Goal: Information Seeking & Learning: Learn about a topic

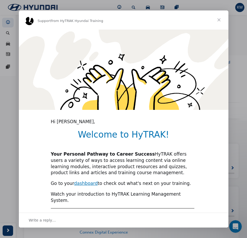
click at [217, 19] on span "Close" at bounding box center [218, 19] width 19 height 19
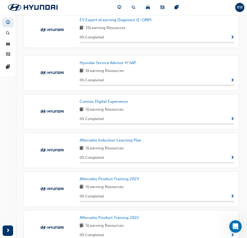
scroll to position [157, 0]
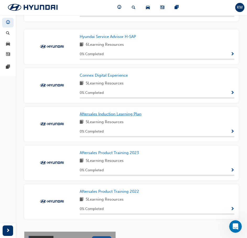
click at [110, 116] on span "Aftersales Induction Learning Plan" at bounding box center [111, 114] width 62 height 5
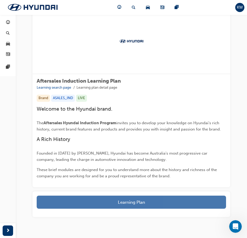
scroll to position [40, 0]
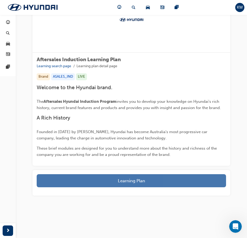
click at [143, 184] on button "Learning Plan" at bounding box center [131, 180] width 189 height 13
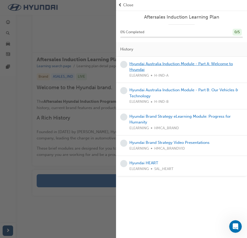
click at [165, 64] on link "Hyundai Australia Induction Module - Part A: Welcome to Hyundai" at bounding box center [180, 66] width 103 height 11
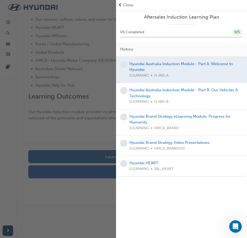
scroll to position [119, 0]
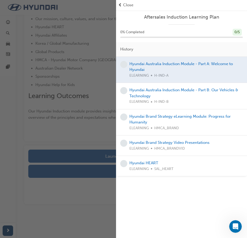
drag, startPoint x: 83, startPoint y: 109, endPoint x: 86, endPoint y: 110, distance: 2.8
click at [83, 109] on div "button" at bounding box center [58, 119] width 116 height 238
click at [124, 4] on span "Close" at bounding box center [128, 5] width 10 height 6
click at [130, 5] on span "Close" at bounding box center [128, 5] width 10 height 6
click at [120, 5] on span "prev-icon" at bounding box center [120, 5] width 4 height 6
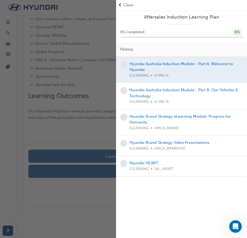
drag, startPoint x: 64, startPoint y: 81, endPoint x: 75, endPoint y: 91, distance: 14.3
click at [67, 81] on div "button" at bounding box center [58, 119] width 116 height 238
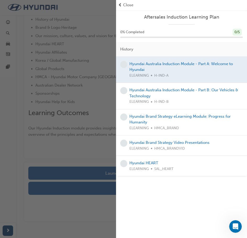
scroll to position [93, 0]
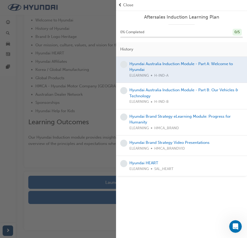
click at [94, 189] on div "button" at bounding box center [58, 119] width 116 height 238
drag, startPoint x: 134, startPoint y: 23, endPoint x: 147, endPoint y: 15, distance: 15.4
click at [133, 20] on div "Aftersales Induction Learning Plan 0 % Completed 0 / 5 History Hyundai Australi…" at bounding box center [181, 93] width 131 height 166
click at [119, 3] on span "prev-icon" at bounding box center [120, 5] width 4 height 6
click at [126, 4] on span "Close" at bounding box center [128, 5] width 10 height 6
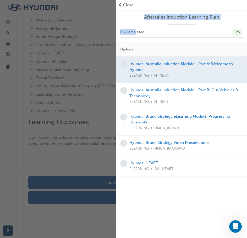
click at [127, 3] on span "Close" at bounding box center [128, 5] width 10 height 6
drag, startPoint x: 91, startPoint y: 21, endPoint x: 91, endPoint y: 18, distance: 3.9
click at [91, 19] on div "button" at bounding box center [58, 119] width 116 height 238
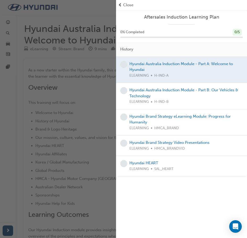
click at [74, 72] on div "button" at bounding box center [58, 119] width 116 height 238
click at [61, 28] on div "button" at bounding box center [58, 119] width 116 height 238
drag, startPoint x: 124, startPoint y: 1, endPoint x: 127, endPoint y: 6, distance: 5.8
click at [124, 2] on div "Close" at bounding box center [181, 5] width 131 height 10
click at [127, 6] on span "Close" at bounding box center [128, 5] width 10 height 6
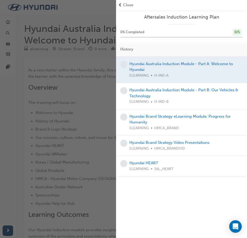
click at [127, 6] on span "Close" at bounding box center [128, 5] width 10 height 6
click at [172, 85] on div "Hyundai Australia Induction Module - Part B: Our Vehicles & Technology ELEARNIN…" at bounding box center [181, 96] width 131 height 26
click at [157, 62] on div at bounding box center [181, 70] width 131 height 26
click at [158, 74] on div at bounding box center [181, 70] width 131 height 26
drag, startPoint x: 160, startPoint y: 77, endPoint x: 164, endPoint y: 78, distance: 4.0
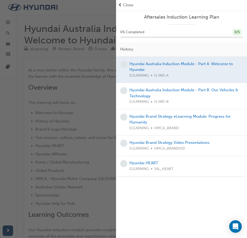
click at [162, 78] on div at bounding box center [181, 70] width 131 height 26
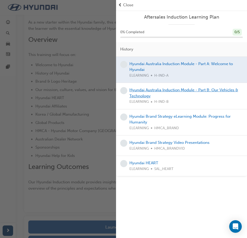
scroll to position [105, 0]
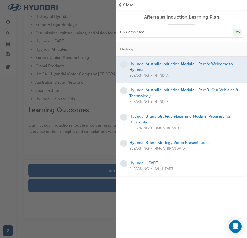
drag, startPoint x: 164, startPoint y: 62, endPoint x: 163, endPoint y: 88, distance: 26.5
click at [165, 63] on div at bounding box center [181, 70] width 131 height 26
click at [163, 89] on link "Hyundai Australia Induction Module - Part B: Our Vehicles & Technology" at bounding box center [183, 93] width 109 height 11
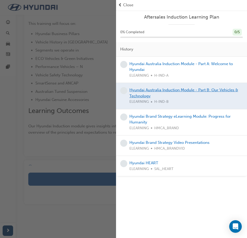
scroll to position [94, 0]
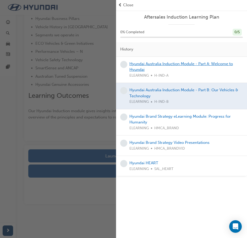
click at [154, 64] on link "Hyundai Australia Induction Module - Part A: Welcome to Hyundai" at bounding box center [180, 66] width 103 height 11
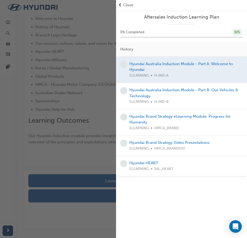
drag, startPoint x: 68, startPoint y: 181, endPoint x: 72, endPoint y: 186, distance: 6.5
click at [71, 185] on div "button" at bounding box center [58, 119] width 116 height 238
click at [77, 179] on div "button" at bounding box center [58, 119] width 116 height 238
drag, startPoint x: 75, startPoint y: 206, endPoint x: 108, endPoint y: 160, distance: 56.6
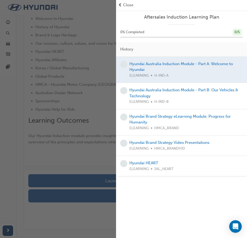
click at [77, 204] on div "button" at bounding box center [58, 119] width 116 height 238
click at [242, 12] on div "Aftersales Induction Learning Plan 0 % Completed 0 / 5 History Hyundai Australi…" at bounding box center [181, 93] width 131 height 166
drag, startPoint x: 17, startPoint y: 25, endPoint x: 18, endPoint y: 22, distance: 2.8
click at [17, 23] on div "button" at bounding box center [58, 119] width 116 height 238
drag, startPoint x: 16, startPoint y: 16, endPoint x: 16, endPoint y: 7, distance: 8.9
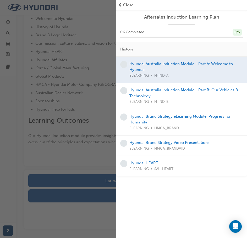
click at [16, 11] on div "button" at bounding box center [58, 119] width 116 height 238
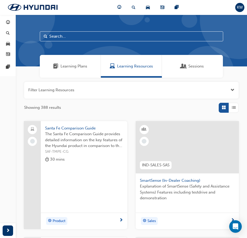
click at [73, 67] on span "Learning Plans" at bounding box center [73, 66] width 27 height 6
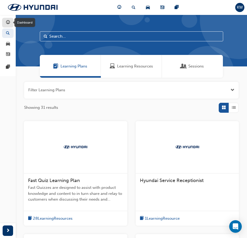
click at [8, 23] on span "guage-icon" at bounding box center [8, 22] width 4 height 5
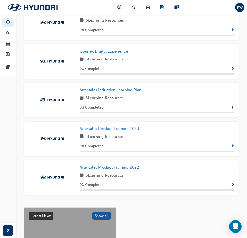
scroll to position [183, 0]
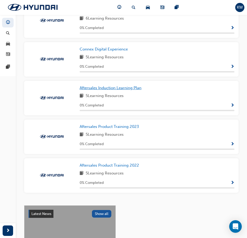
click at [110, 90] on span "Aftersales Induction Learning Plan" at bounding box center [111, 88] width 62 height 5
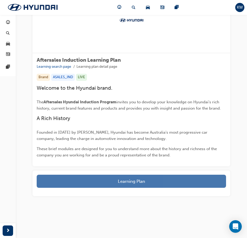
scroll to position [40, 0]
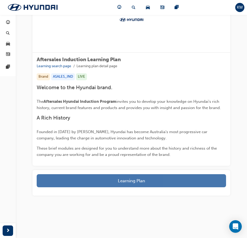
click at [125, 180] on button "Learning Plan" at bounding box center [131, 180] width 189 height 13
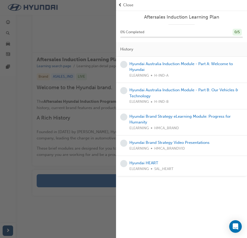
click at [62, 208] on div "button" at bounding box center [58, 119] width 116 height 238
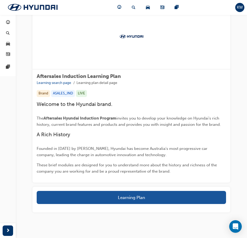
scroll to position [14, 0]
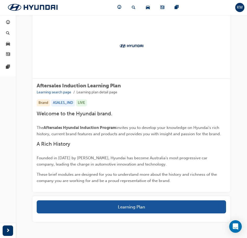
click at [69, 135] on span "invites you to develop your knowledge on Hyundai's rich history, current brand …" at bounding box center [129, 130] width 184 height 11
click at [74, 127] on span "Aftersales Hyundai Induction Program" at bounding box center [79, 127] width 73 height 5
drag, startPoint x: 74, startPoint y: 127, endPoint x: 76, endPoint y: 134, distance: 7.6
click at [74, 127] on span "Aftersales Hyundai Induction Program" at bounding box center [79, 127] width 73 height 5
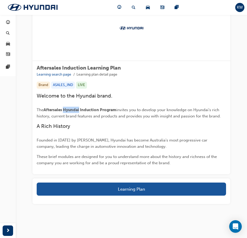
scroll to position [40, 0]
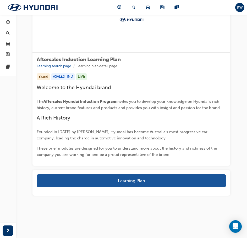
click at [93, 146] on span "These brief modules are designed for you to understand more about the history a…" at bounding box center [127, 151] width 181 height 11
click at [48, 118] on span "A Rich History" at bounding box center [53, 118] width 33 height 6
drag, startPoint x: 48, startPoint y: 118, endPoint x: 65, endPoint y: 136, distance: 24.6
click at [53, 124] on div "Welcome to the Hyundai brand. The Aftersales Hyundai Induction Program invites …" at bounding box center [131, 122] width 189 height 74
drag, startPoint x: 65, startPoint y: 136, endPoint x: 68, endPoint y: 124, distance: 12.6
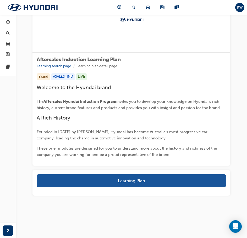
click at [65, 136] on p "Founded in 1967 by Chung Ju-Yung, Hyundai has become Australia's most progressi…" at bounding box center [131, 135] width 189 height 13
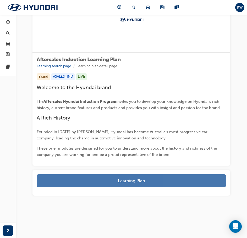
click at [113, 179] on button "Learning Plan" at bounding box center [131, 180] width 189 height 13
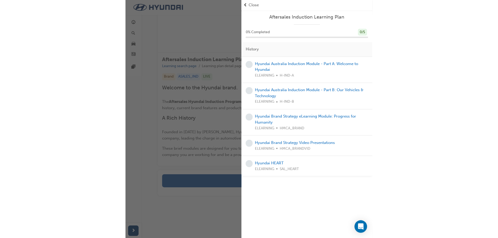
scroll to position [25, 0]
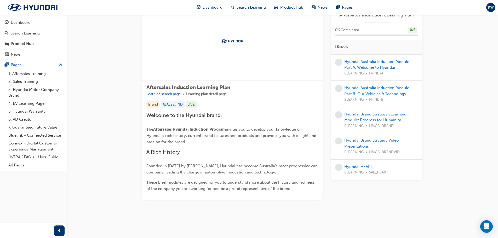
click at [246, 70] on div at bounding box center [232, 41] width 181 height 78
click at [246, 60] on link "Hyundai Australia Induction Module - Part A: Welcome to Hyundai" at bounding box center [379, 64] width 68 height 11
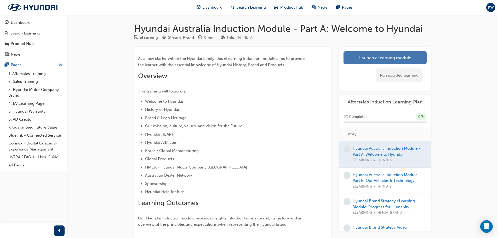
click at [246, 55] on link "Launch eLearning module" at bounding box center [385, 57] width 83 height 13
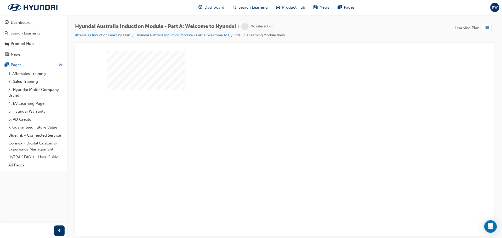
click at [246, 128] on div "play" at bounding box center [270, 128] width 0 height 0
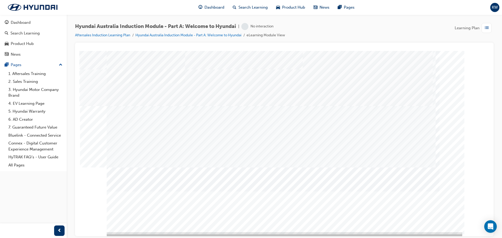
scroll to position [11, 0]
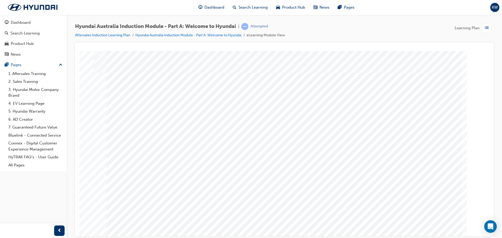
click at [246, 32] on div "Hyundai Australia Induction Module - Part A: Welcome to Hyundai | Attempted Aft…" at bounding box center [284, 33] width 419 height 20
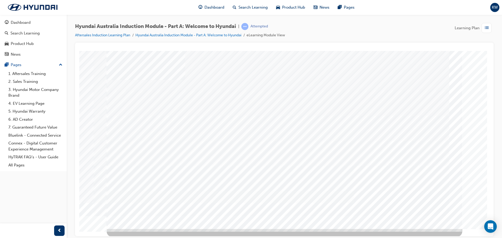
scroll to position [11, 0]
drag, startPoint x: 158, startPoint y: 58, endPoint x: 158, endPoint y: 73, distance: 14.9
drag, startPoint x: 157, startPoint y: 80, endPoint x: 156, endPoint y: 102, distance: 22.2
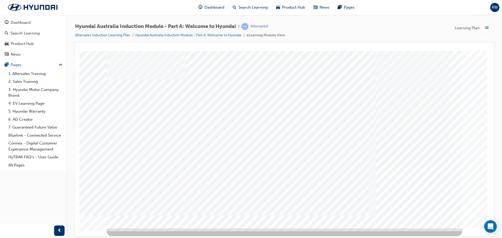
drag, startPoint x: 156, startPoint y: 124, endPoint x: 157, endPoint y: 121, distance: 2.7
drag, startPoint x: 156, startPoint y: 133, endPoint x: 158, endPoint y: 163, distance: 29.4
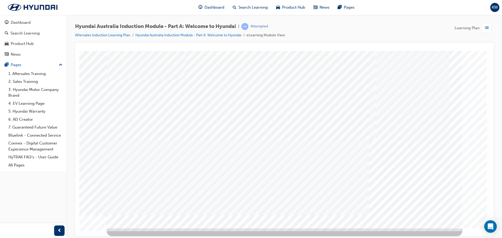
drag, startPoint x: 162, startPoint y: 186, endPoint x: 278, endPoint y: 194, distance: 116.0
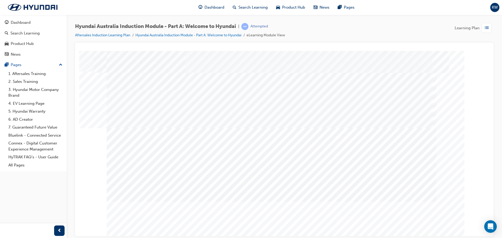
drag, startPoint x: 245, startPoint y: 117, endPoint x: 248, endPoint y: 117, distance: 3.7
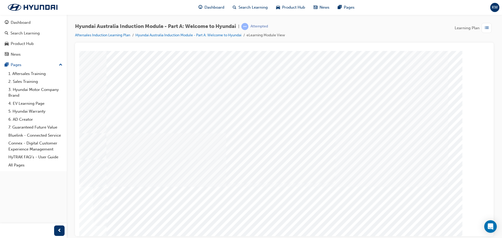
click at [246, 154] on div "Vision_Future" at bounding box center [285, 145] width 356 height 188
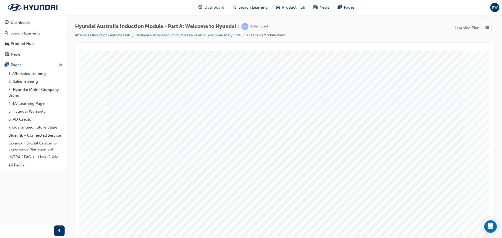
drag, startPoint x: 126, startPoint y: 130, endPoint x: 129, endPoint y: 141, distance: 11.8
drag, startPoint x: 130, startPoint y: 142, endPoint x: 134, endPoint y: 154, distance: 12.5
drag, startPoint x: 134, startPoint y: 165, endPoint x: 135, endPoint y: 178, distance: 12.8
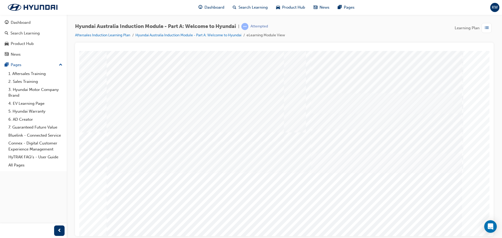
drag, startPoint x: 135, startPoint y: 203, endPoint x: 183, endPoint y: 197, distance: 48.8
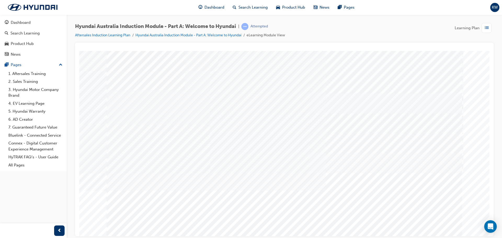
drag, startPoint x: 239, startPoint y: 133, endPoint x: 242, endPoint y: 133, distance: 3.0
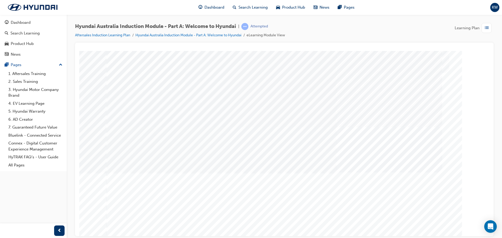
drag, startPoint x: 379, startPoint y: 143, endPoint x: 375, endPoint y: 152, distance: 9.7
drag, startPoint x: 373, startPoint y: 183, endPoint x: 328, endPoint y: 186, distance: 45.4
drag, startPoint x: 312, startPoint y: 186, endPoint x: 268, endPoint y: 185, distance: 44.0
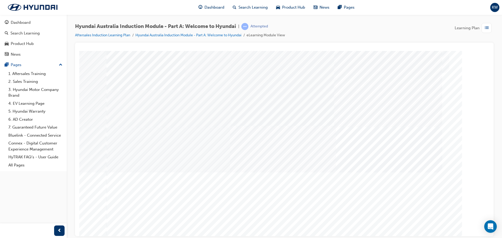
drag, startPoint x: 204, startPoint y: 181, endPoint x: 206, endPoint y: 153, distance: 27.6
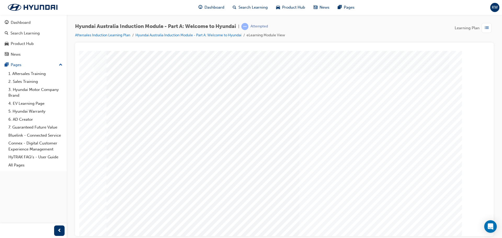
drag, startPoint x: 206, startPoint y: 90, endPoint x: 207, endPoint y: 94, distance: 3.6
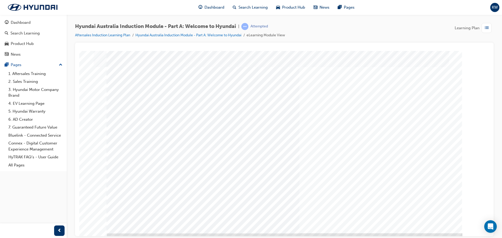
scroll to position [11, 0]
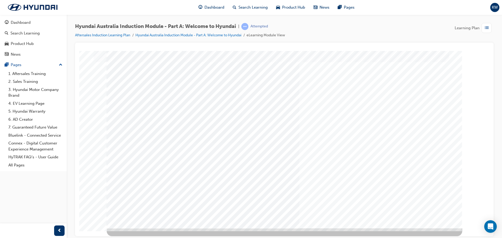
click at [246, 205] on div "Global" at bounding box center [285, 134] width 356 height 188
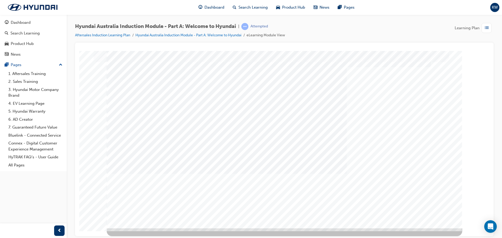
scroll to position [0, 0]
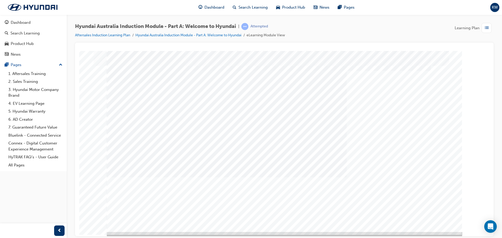
scroll to position [11, 0]
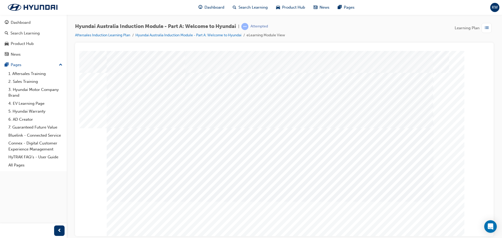
drag, startPoint x: 209, startPoint y: 189, endPoint x: 211, endPoint y: 202, distance: 13.3
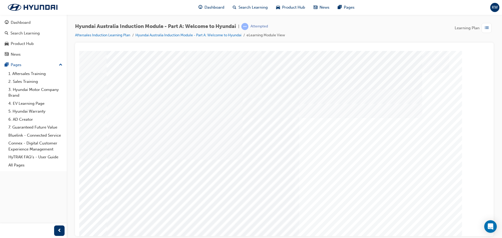
drag, startPoint x: 403, startPoint y: 120, endPoint x: 405, endPoint y: 123, distance: 3.1
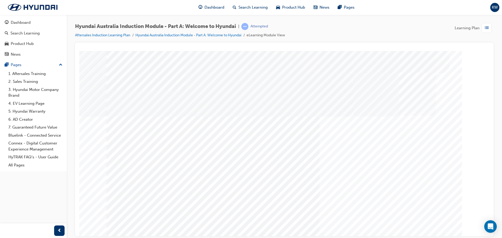
drag, startPoint x: 135, startPoint y: 182, endPoint x: 158, endPoint y: 186, distance: 23.3
drag, startPoint x: 182, startPoint y: 187, endPoint x: 185, endPoint y: 188, distance: 3.3
drag, startPoint x: 237, startPoint y: 190, endPoint x: 329, endPoint y: 199, distance: 92.8
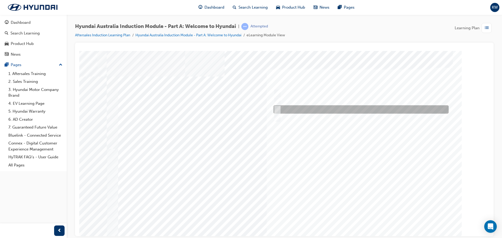
click at [246, 109] on div at bounding box center [359, 109] width 175 height 8
radio input "true"
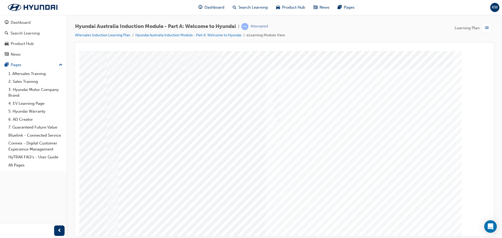
click at [246, 220] on div at bounding box center [285, 145] width 356 height 188
drag, startPoint x: 378, startPoint y: 232, endPoint x: 385, endPoint y: 227, distance: 8.4
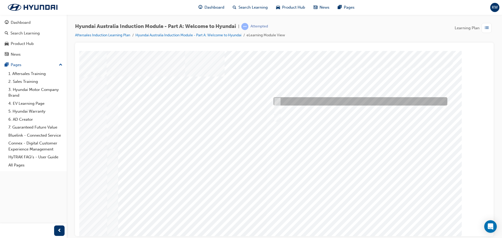
click at [246, 102] on input "Ulsan Plant, South Korea" at bounding box center [277, 102] width 6 height 6
radio input "true"
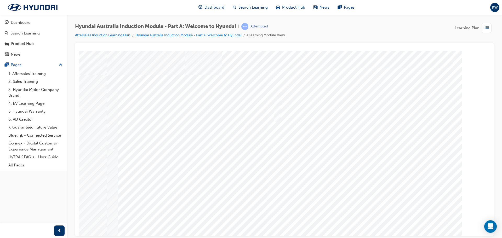
click at [246, 218] on div at bounding box center [285, 145] width 356 height 188
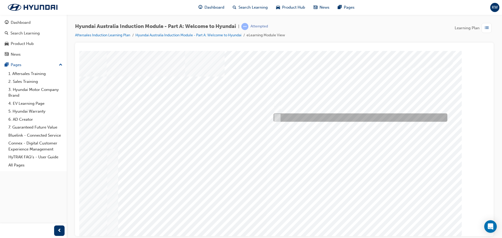
click at [246, 117] on input "Global expansion" at bounding box center [276, 118] width 6 height 6
checkbox input "true"
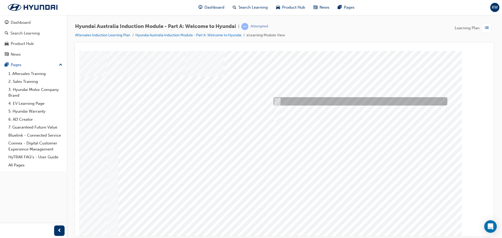
click at [246, 100] on input "A satisfied customer" at bounding box center [276, 102] width 6 height 6
checkbox input "true"
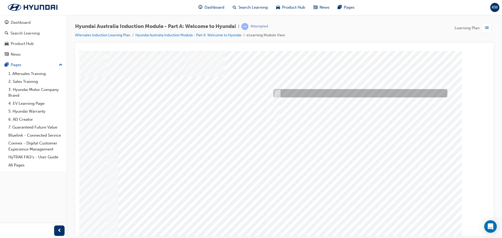
drag, startPoint x: 277, startPoint y: 92, endPoint x: 278, endPoint y: 96, distance: 3.7
click at [246, 92] on input "A company representative" at bounding box center [276, 94] width 6 height 6
checkbox input "true"
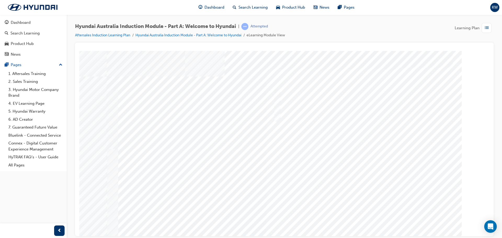
click at [246, 218] on div at bounding box center [285, 145] width 356 height 188
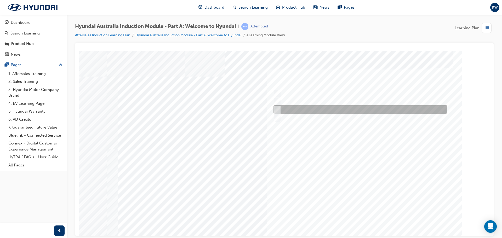
drag, startPoint x: 274, startPoint y: 106, endPoint x: 280, endPoint y: 112, distance: 7.8
click at [246, 110] on input "Carlton Football Club" at bounding box center [276, 110] width 6 height 6
checkbox input "true"
click at [246, 115] on div at bounding box center [359, 118] width 174 height 8
checkbox input "true"
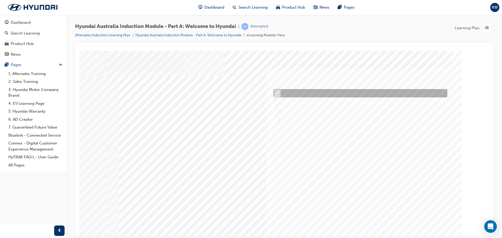
click at [246, 93] on input "Brisbane Lions Football Club" at bounding box center [276, 94] width 6 height 6
checkbox input "true"
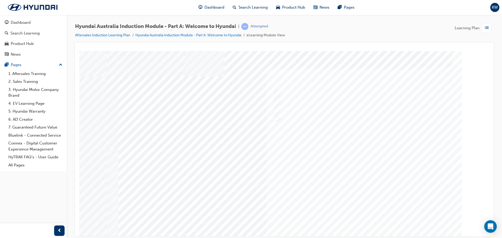
click at [246, 221] on div at bounding box center [285, 145] width 356 height 188
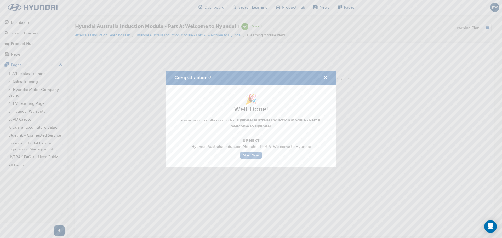
click at [246, 153] on link "Start Now" at bounding box center [251, 156] width 22 height 8
click at [246, 158] on link "Start Now" at bounding box center [251, 156] width 22 height 8
click at [246, 77] on span "cross-icon" at bounding box center [326, 78] width 4 height 5
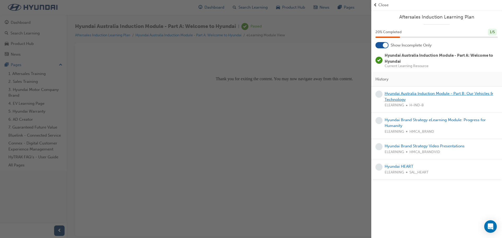
click at [246, 92] on link "Hyundai Australia Induction Module - Part B: Our Vehicles & Technology" at bounding box center [439, 96] width 109 height 11
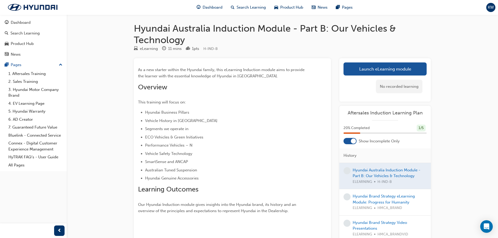
scroll to position [45, 0]
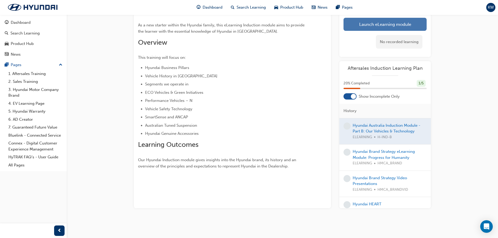
click at [246, 24] on link "Launch eLearning module" at bounding box center [385, 24] width 83 height 13
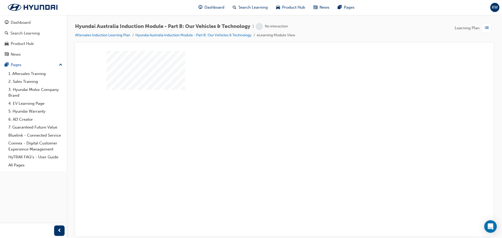
click at [246, 128] on div "play" at bounding box center [270, 128] width 0 height 0
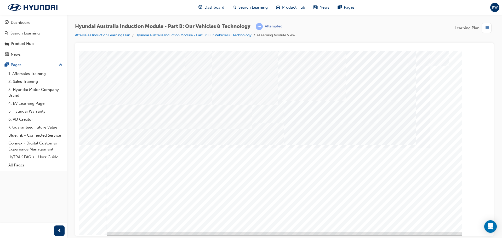
scroll to position [11, 0]
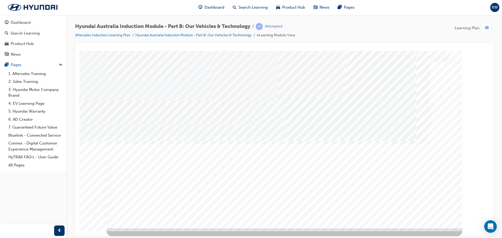
drag, startPoint x: 246, startPoint y: 176, endPoint x: 263, endPoint y: 171, distance: 18.0
drag, startPoint x: 249, startPoint y: 160, endPoint x: 348, endPoint y: 172, distance: 100.0
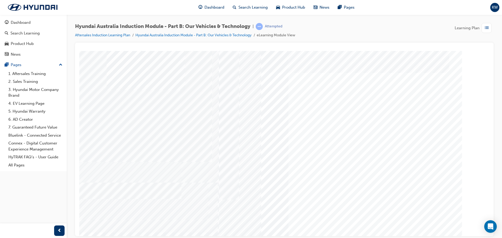
drag, startPoint x: 380, startPoint y: 79, endPoint x: 414, endPoint y: 89, distance: 34.9
drag, startPoint x: 414, startPoint y: 89, endPoint x: 408, endPoint y: 100, distance: 13.0
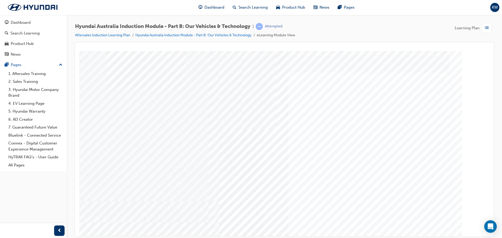
drag, startPoint x: 408, startPoint y: 120, endPoint x: 381, endPoint y: 139, distance: 33.1
drag, startPoint x: 374, startPoint y: 141, endPoint x: 366, endPoint y: 142, distance: 8.4
drag, startPoint x: 344, startPoint y: 123, endPoint x: 390, endPoint y: 176, distance: 70.5
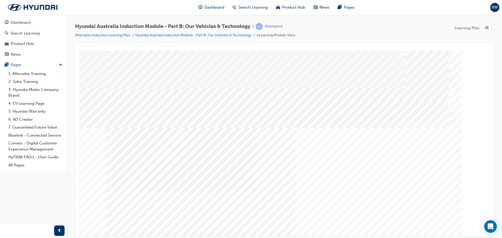
drag, startPoint x: 153, startPoint y: 181, endPoint x: 180, endPoint y: 197, distance: 30.9
drag, startPoint x: 204, startPoint y: 182, endPoint x: 221, endPoint y: 182, distance: 17.0
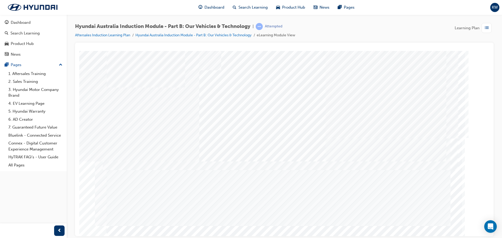
scroll to position [11, 0]
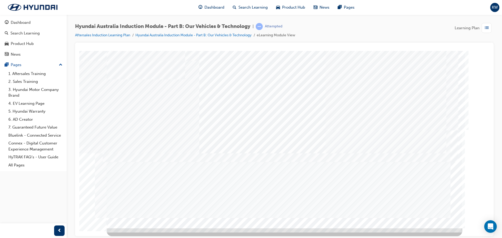
drag, startPoint x: 373, startPoint y: 212, endPoint x: 375, endPoint y: 199, distance: 13.8
drag, startPoint x: 185, startPoint y: 121, endPoint x: 247, endPoint y: 117, distance: 61.9
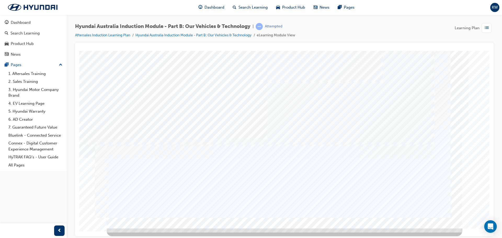
drag, startPoint x: 317, startPoint y: 117, endPoint x: 379, endPoint y: 117, distance: 61.5
drag, startPoint x: 435, startPoint y: 209, endPoint x: 434, endPoint y: 211, distance: 2.7
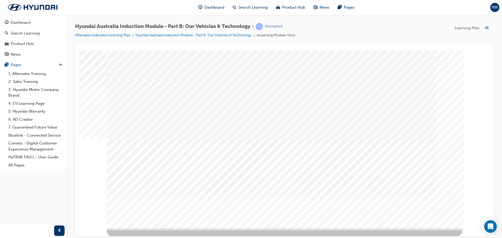
scroll to position [0, 0]
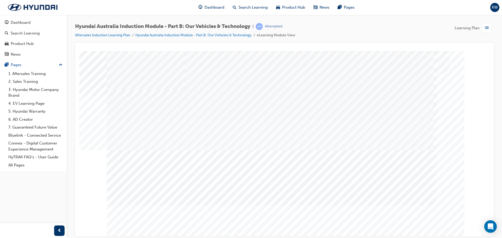
drag, startPoint x: 180, startPoint y: 130, endPoint x: 182, endPoint y: 134, distance: 4.2
click at [181, 133] on div "General Safety" at bounding box center [285, 145] width 356 height 188
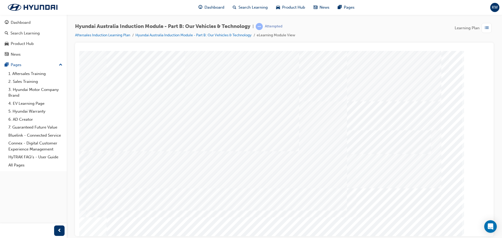
drag, startPoint x: 182, startPoint y: 161, endPoint x: 183, endPoint y: 165, distance: 3.8
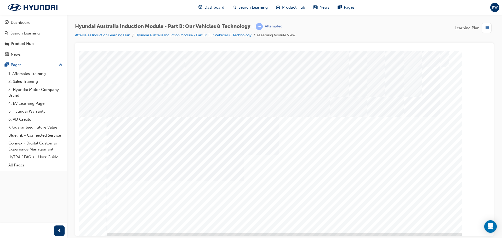
scroll to position [11, 0]
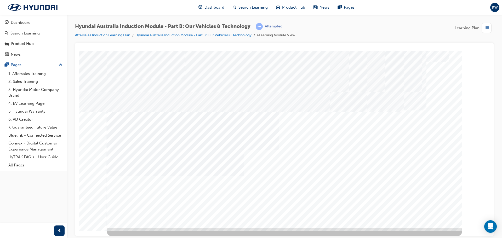
drag, startPoint x: 144, startPoint y: 163, endPoint x: 159, endPoint y: 185, distance: 26.4
drag, startPoint x: 166, startPoint y: 189, endPoint x: 169, endPoint y: 174, distance: 15.5
drag, startPoint x: 173, startPoint y: 172, endPoint x: 198, endPoint y: 189, distance: 30.8
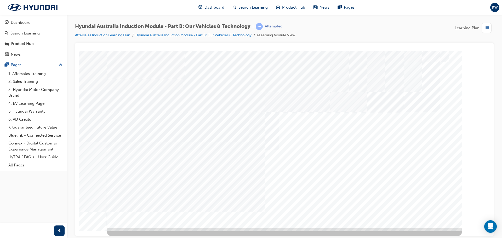
drag, startPoint x: 203, startPoint y: 189, endPoint x: 205, endPoint y: 182, distance: 7.6
drag, startPoint x: 212, startPoint y: 170, endPoint x: 232, endPoint y: 188, distance: 26.3
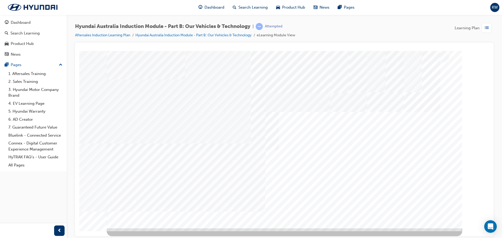
drag, startPoint x: 240, startPoint y: 192, endPoint x: 245, endPoint y: 178, distance: 15.0
drag, startPoint x: 210, startPoint y: 137, endPoint x: 232, endPoint y: 149, distance: 25.3
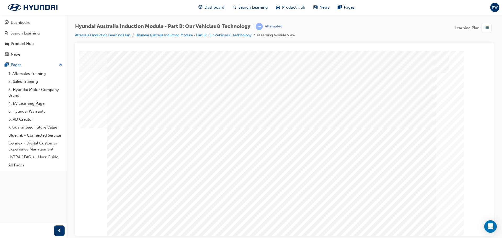
drag, startPoint x: 154, startPoint y: 159, endPoint x: 169, endPoint y: 160, distance: 14.9
drag, startPoint x: 270, startPoint y: 158, endPoint x: 335, endPoint y: 164, distance: 65.5
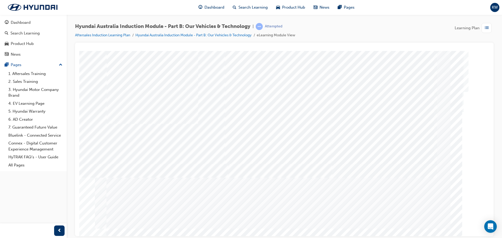
drag, startPoint x: 230, startPoint y: 133, endPoint x: 223, endPoint y: 152, distance: 19.5
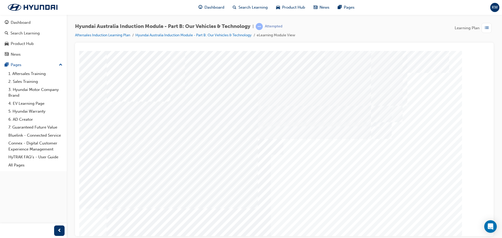
drag, startPoint x: 209, startPoint y: 167, endPoint x: 214, endPoint y: 172, distance: 7.2
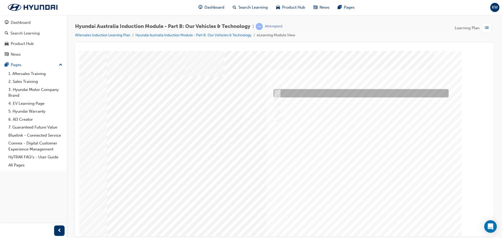
click at [246, 94] on input "Performance" at bounding box center [276, 94] width 6 height 6
checkbox input "true"
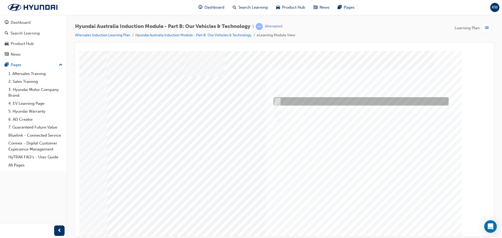
click at [246, 103] on input "Electrification" at bounding box center [276, 102] width 6 height 6
checkbox input "true"
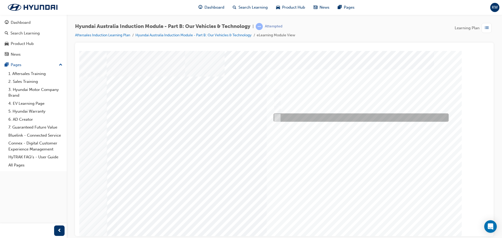
drag, startPoint x: 277, startPoint y: 114, endPoint x: 281, endPoint y: 120, distance: 7.3
click at [246, 116] on div at bounding box center [359, 118] width 175 height 8
checkbox input "true"
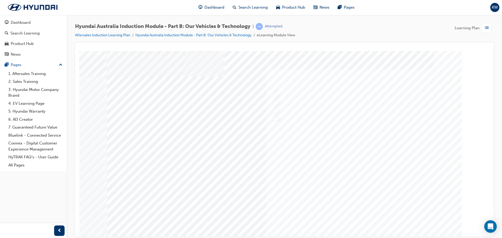
click at [246, 221] on div at bounding box center [285, 145] width 356 height 188
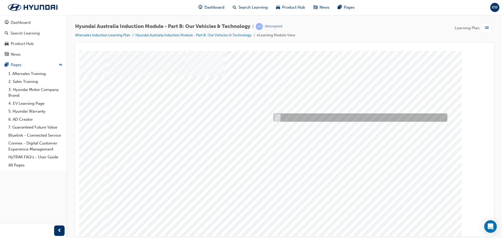
click at [246, 117] on input "5 years" at bounding box center [277, 118] width 6 height 6
radio input "true"
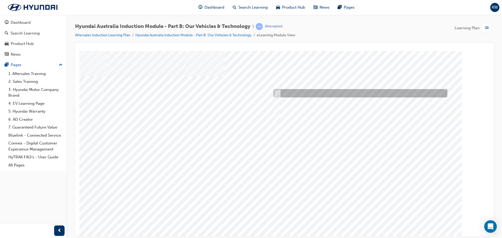
click at [246, 94] on div at bounding box center [359, 93] width 174 height 8
checkbox input "true"
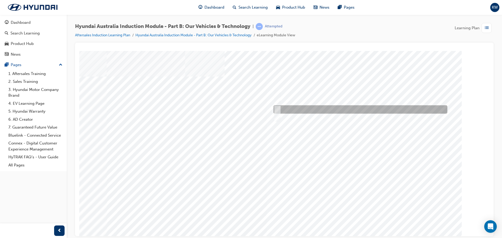
drag, startPoint x: 279, startPoint y: 106, endPoint x: 280, endPoint y: 113, distance: 6.8
click at [246, 107] on div at bounding box center [359, 109] width 174 height 8
checkbox input "true"
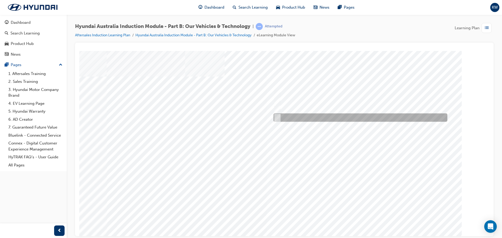
drag, startPoint x: 278, startPoint y: 117, endPoint x: 280, endPoint y: 120, distance: 3.4
click at [246, 118] on input "Everyday sports car" at bounding box center [276, 118] width 6 height 6
checkbox input "true"
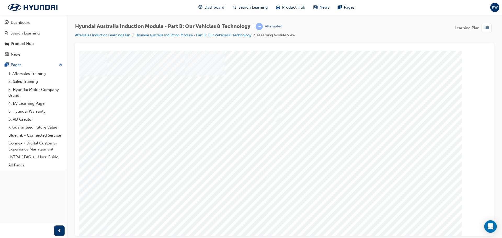
click at [246, 220] on div at bounding box center [285, 145] width 356 height 188
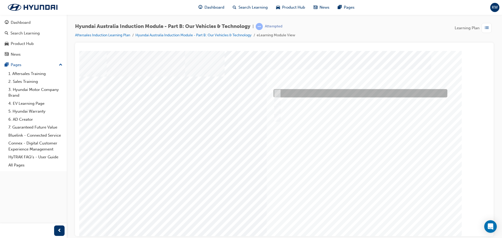
click at [246, 95] on input "Electric" at bounding box center [276, 94] width 6 height 6
checkbox input "true"
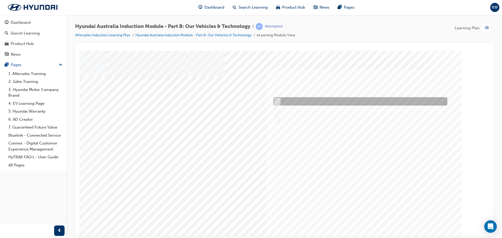
drag, startPoint x: 276, startPoint y: 100, endPoint x: 277, endPoint y: 106, distance: 5.3
click at [246, 101] on input "Hybrid" at bounding box center [276, 102] width 6 height 6
checkbox input "true"
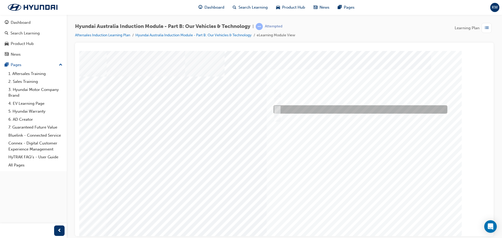
drag, startPoint x: 277, startPoint y: 110, endPoint x: 278, endPoint y: 116, distance: 6.3
click at [246, 111] on input "Plug-in Hybrid" at bounding box center [276, 110] width 6 height 6
checkbox input "true"
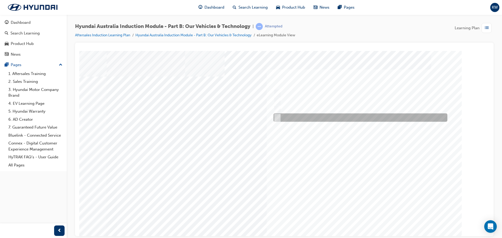
drag, startPoint x: 278, startPoint y: 118, endPoint x: 279, endPoint y: 121, distance: 3.9
click at [246, 119] on input "Hydrogen Fuel Cell" at bounding box center [276, 118] width 6 height 6
checkbox input "true"
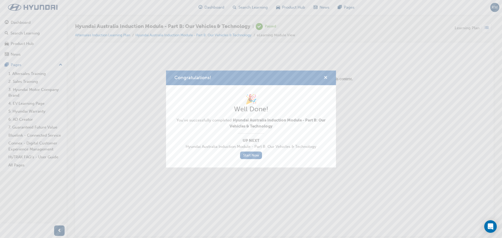
click at [246, 79] on span "cross-icon" at bounding box center [326, 78] width 4 height 5
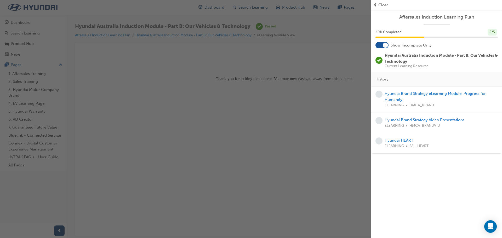
click at [246, 93] on link "Hyundai Brand Strategy eLearning Module: Progress for Humanity" at bounding box center [435, 96] width 101 height 11
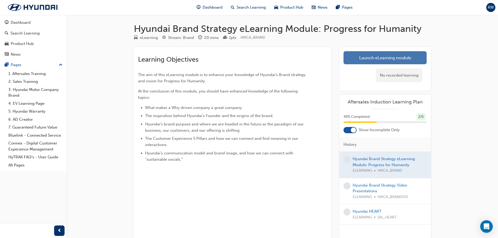
click at [246, 59] on link "Launch eLearning module" at bounding box center [385, 57] width 83 height 13
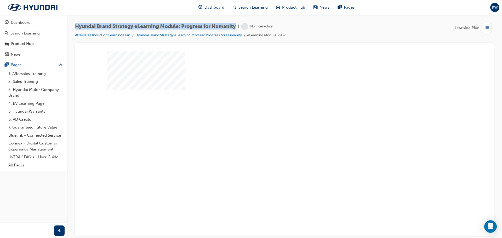
drag, startPoint x: 238, startPoint y: 26, endPoint x: 77, endPoint y: 25, distance: 160.7
click at [77, 25] on div "Hyundai Brand Strategy eLearning Module: Progress for Humanity | No interaction" at bounding box center [180, 26] width 211 height 7
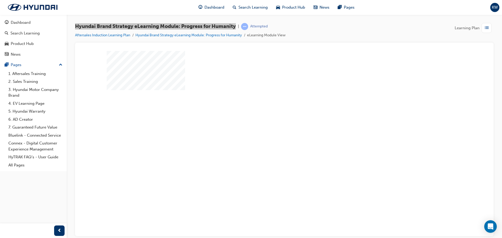
click at [246, 128] on div "play" at bounding box center [270, 128] width 0 height 0
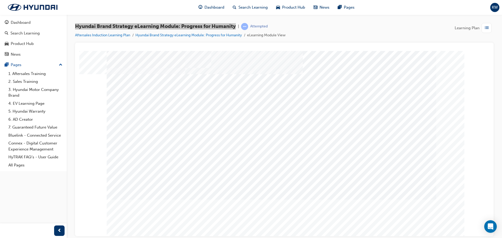
scroll to position [3, 0]
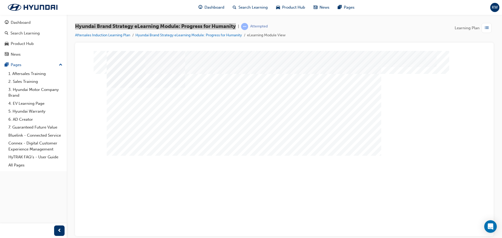
scroll to position [3, 0]
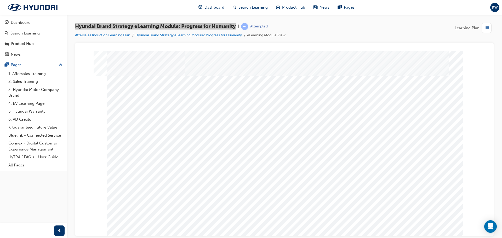
drag, startPoint x: 421, startPoint y: 222, endPoint x: 424, endPoint y: 220, distance: 4.1
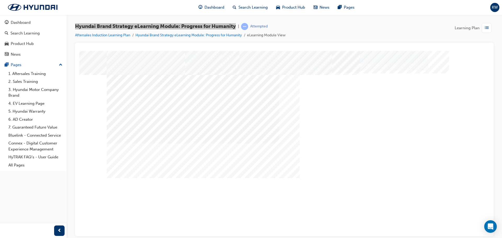
drag, startPoint x: 352, startPoint y: 215, endPoint x: 361, endPoint y: 217, distance: 9.5
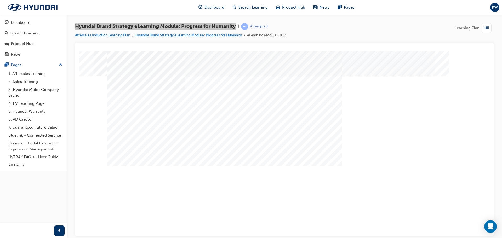
drag, startPoint x: 228, startPoint y: 164, endPoint x: 317, endPoint y: 172, distance: 89.1
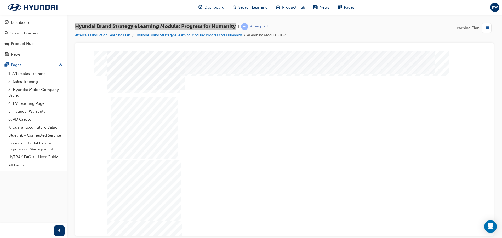
drag, startPoint x: 276, startPoint y: 171, endPoint x: 298, endPoint y: 173, distance: 22.0
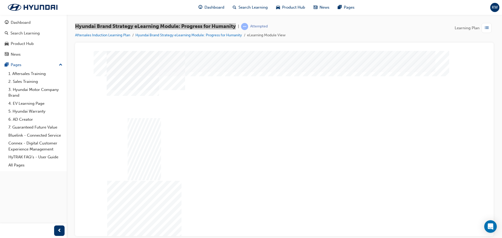
drag, startPoint x: 204, startPoint y: 119, endPoint x: 205, endPoint y: 110, distance: 8.4
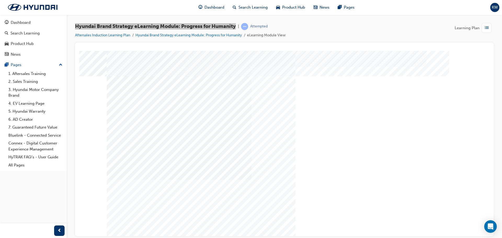
drag, startPoint x: 212, startPoint y: 94, endPoint x: 335, endPoint y: 196, distance: 159.6
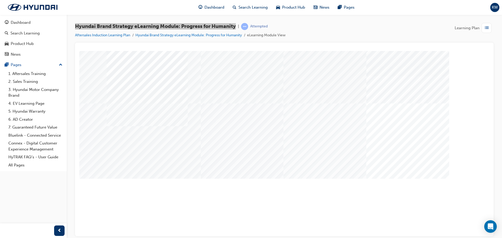
drag, startPoint x: 166, startPoint y: 195, endPoint x: 192, endPoint y: 197, distance: 25.7
drag, startPoint x: 380, startPoint y: 197, endPoint x: 386, endPoint y: 199, distance: 6.6
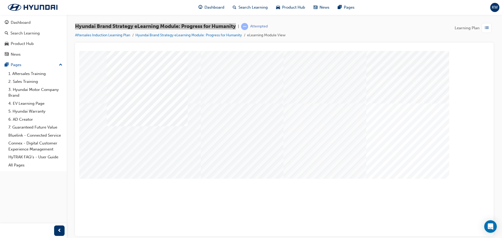
drag, startPoint x: 281, startPoint y: 214, endPoint x: 306, endPoint y: 212, distance: 25.4
drag, startPoint x: 345, startPoint y: 212, endPoint x: 350, endPoint y: 212, distance: 5.3
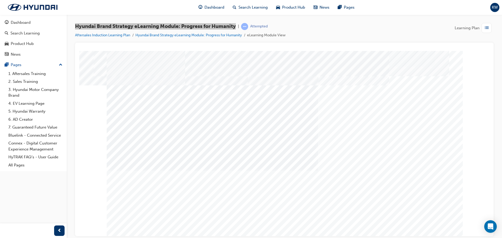
drag, startPoint x: 299, startPoint y: 186, endPoint x: 301, endPoint y: 192, distance: 5.7
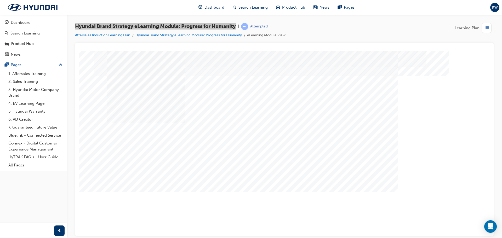
drag, startPoint x: 331, startPoint y: 184, endPoint x: 386, endPoint y: 186, distance: 55.0
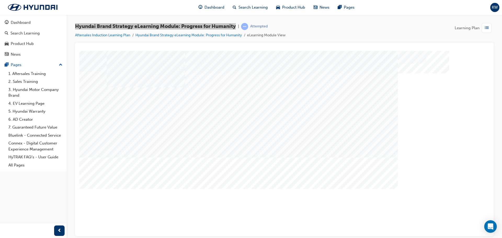
drag, startPoint x: 234, startPoint y: 201, endPoint x: 257, endPoint y: 220, distance: 29.9
click at [246, 216] on div "multistate" at bounding box center [285, 145] width 356 height 188
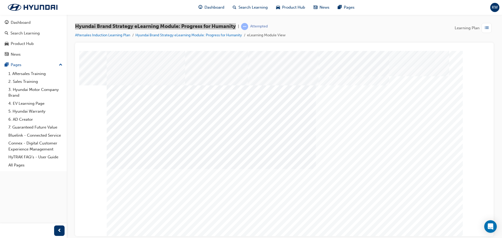
drag, startPoint x: 283, startPoint y: 215, endPoint x: 324, endPoint y: 215, distance: 41.1
drag, startPoint x: 344, startPoint y: 212, endPoint x: 371, endPoint y: 210, distance: 26.5
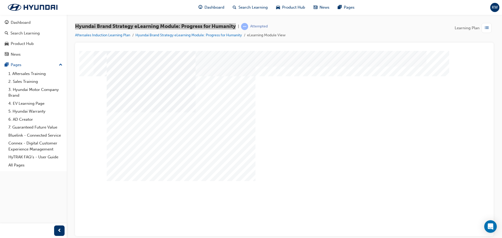
drag, startPoint x: 382, startPoint y: 165, endPoint x: 399, endPoint y: 178, distance: 21.1
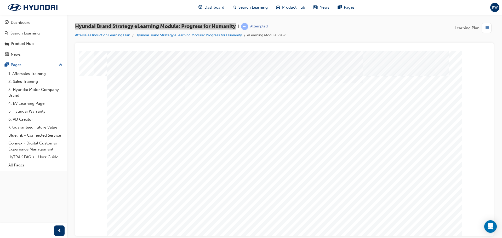
drag, startPoint x: 267, startPoint y: 155, endPoint x: 301, endPoint y: 162, distance: 34.7
drag, startPoint x: 358, startPoint y: 165, endPoint x: 374, endPoint y: 177, distance: 19.5
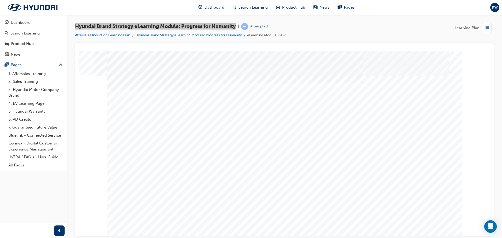
drag, startPoint x: 182, startPoint y: 194, endPoint x: 238, endPoint y: 198, distance: 55.3
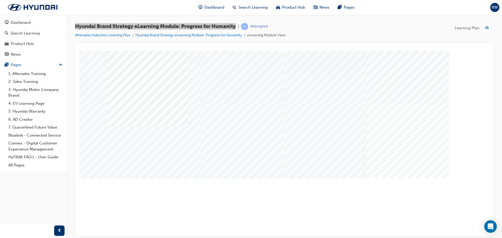
drag, startPoint x: 326, startPoint y: 200, endPoint x: 328, endPoint y: 200, distance: 2.6
drag, startPoint x: 396, startPoint y: 201, endPoint x: 399, endPoint y: 202, distance: 3.1
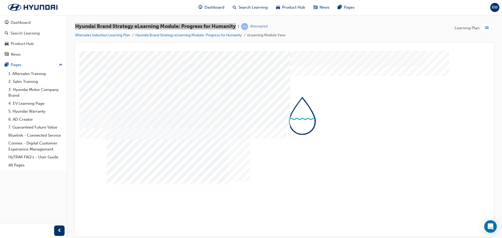
drag, startPoint x: 306, startPoint y: 183, endPoint x: 305, endPoint y: 192, distance: 8.9
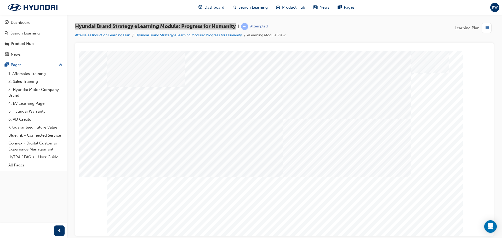
drag, startPoint x: 308, startPoint y: 152, endPoint x: 312, endPoint y: 161, distance: 10.1
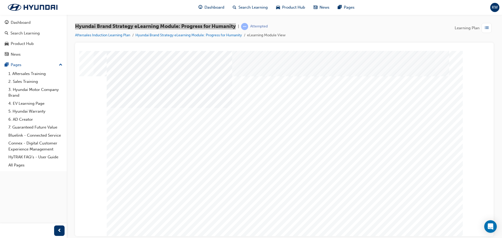
drag, startPoint x: 176, startPoint y: 167, endPoint x: 178, endPoint y: 173, distance: 6.7
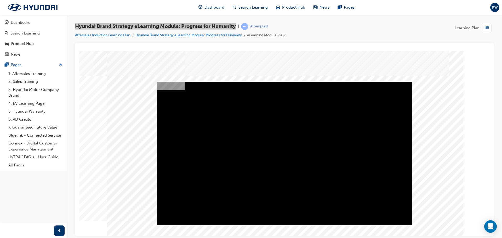
drag, startPoint x: 431, startPoint y: 220, endPoint x: 260, endPoint y: 164, distance: 179.3
click at [246, 175] on div at bounding box center [285, 145] width 356 height 188
click at [246, 82] on div "Play" at bounding box center [284, 82] width 255 height 0
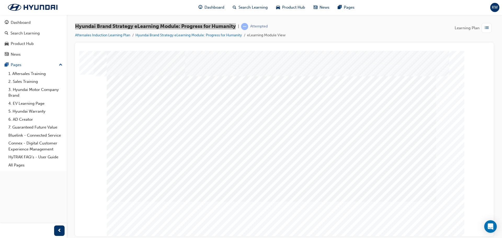
drag, startPoint x: 225, startPoint y: 214, endPoint x: 287, endPoint y: 212, distance: 62.6
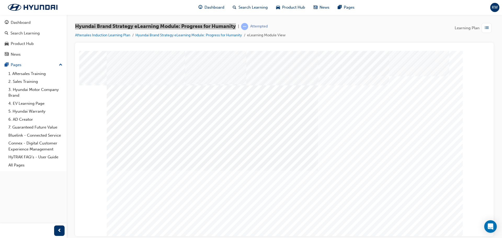
drag, startPoint x: 335, startPoint y: 211, endPoint x: 356, endPoint y: 217, distance: 21.3
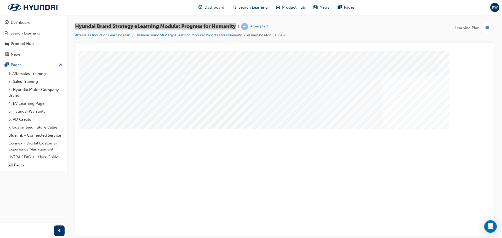
drag, startPoint x: 210, startPoint y: 184, endPoint x: 243, endPoint y: 183, distance: 32.2
drag, startPoint x: 288, startPoint y: 181, endPoint x: 345, endPoint y: 180, distance: 56.5
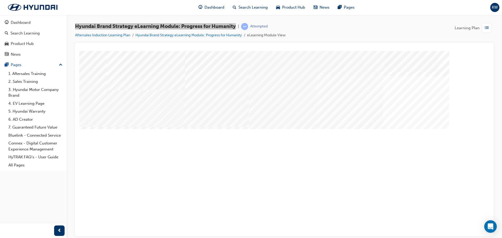
drag, startPoint x: 354, startPoint y: 179, endPoint x: 380, endPoint y: 181, distance: 25.7
drag, startPoint x: 404, startPoint y: 181, endPoint x: 405, endPoint y: 190, distance: 9.3
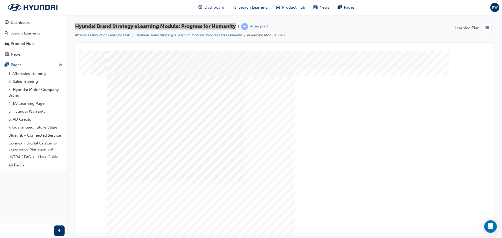
drag, startPoint x: 426, startPoint y: 217, endPoint x: 180, endPoint y: 201, distance: 246.8
click at [218, 208] on div "Content Image Right" at bounding box center [285, 145] width 356 height 188
click at [132, 200] on div "Content Image Right" at bounding box center [285, 145] width 356 height 188
drag, startPoint x: 131, startPoint y: 200, endPoint x: 218, endPoint y: 212, distance: 88.7
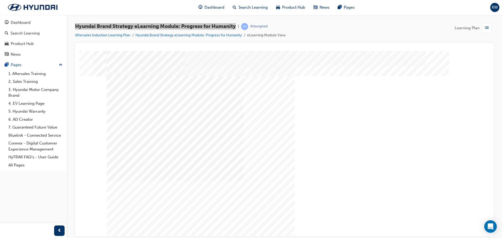
click at [135, 201] on div "Content Image Right" at bounding box center [285, 145] width 356 height 188
drag, startPoint x: 261, startPoint y: 154, endPoint x: 277, endPoint y: 153, distance: 16.2
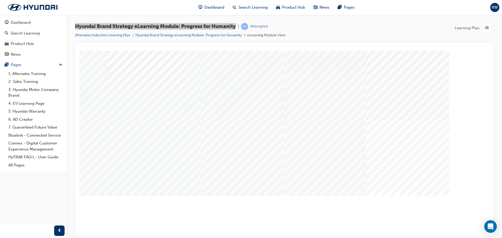
drag, startPoint x: 156, startPoint y: 130, endPoint x: 264, endPoint y: 135, distance: 108.2
drag, startPoint x: 350, startPoint y: 149, endPoint x: 429, endPoint y: 170, distance: 81.9
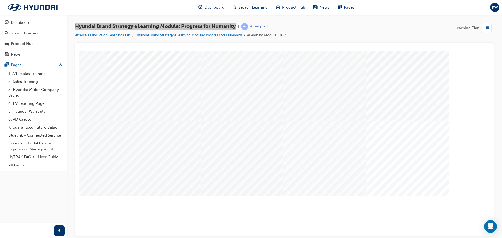
drag, startPoint x: 435, startPoint y: 163, endPoint x: 423, endPoint y: 188, distance: 27.5
drag, startPoint x: 420, startPoint y: 185, endPoint x: 359, endPoint y: 187, distance: 60.5
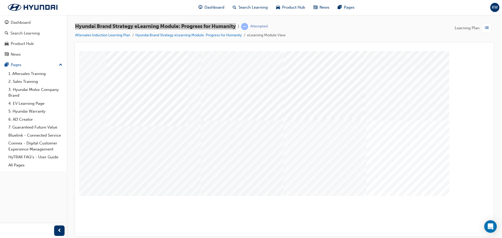
drag, startPoint x: 266, startPoint y: 182, endPoint x: 234, endPoint y: 181, distance: 31.4
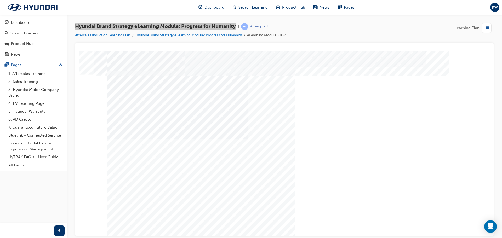
drag, startPoint x: 193, startPoint y: 160, endPoint x: 249, endPoint y: 168, distance: 56.8
drag, startPoint x: 270, startPoint y: 167, endPoint x: 303, endPoint y: 167, distance: 33.8
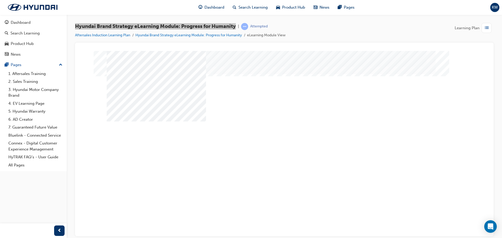
drag, startPoint x: 358, startPoint y: 165, endPoint x: 367, endPoint y: 171, distance: 10.5
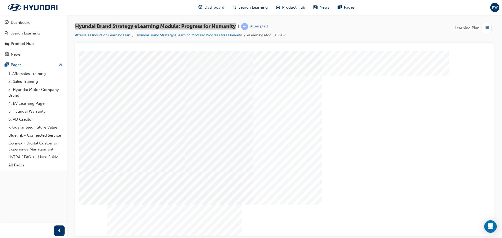
drag, startPoint x: 263, startPoint y: 150, endPoint x: 271, endPoint y: 171, distance: 22.4
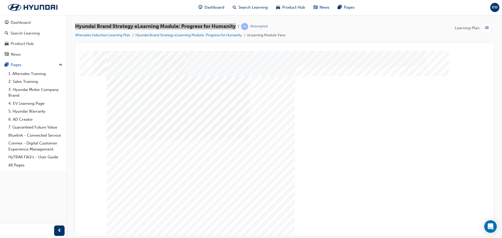
drag, startPoint x: 347, startPoint y: 153, endPoint x: 363, endPoint y: 160, distance: 17.4
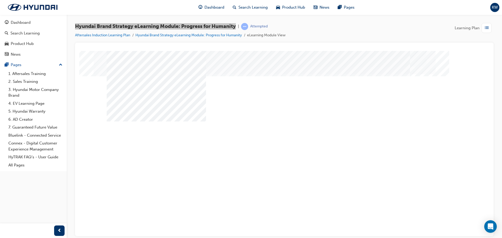
drag, startPoint x: 163, startPoint y: 145, endPoint x: 206, endPoint y: 149, distance: 43.1
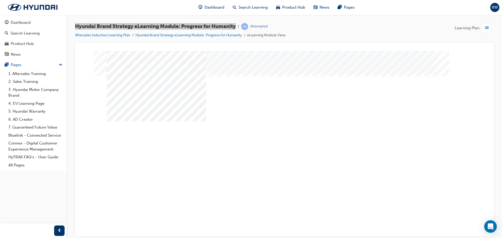
drag, startPoint x: 280, startPoint y: 150, endPoint x: 322, endPoint y: 152, distance: 41.4
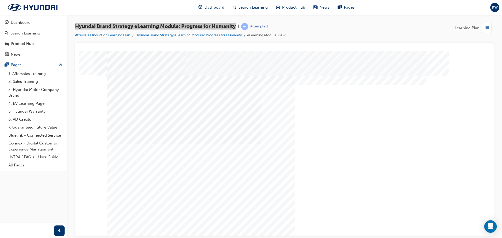
drag, startPoint x: 186, startPoint y: 149, endPoint x: 191, endPoint y: 148, distance: 5.6
drag, startPoint x: 295, startPoint y: 147, endPoint x: 392, endPoint y: 148, distance: 97.1
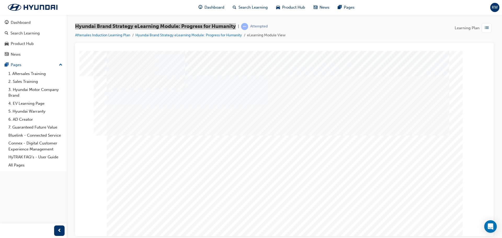
drag, startPoint x: 411, startPoint y: 219, endPoint x: 419, endPoint y: 217, distance: 7.7
click at [246, 218] on div "multistate" at bounding box center [285, 145] width 356 height 188
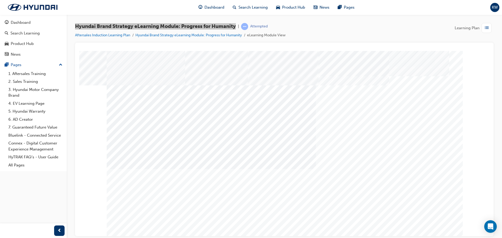
drag, startPoint x: 217, startPoint y: 212, endPoint x: 318, endPoint y: 217, distance: 101.7
drag, startPoint x: 350, startPoint y: 217, endPoint x: 399, endPoint y: 220, distance: 49.0
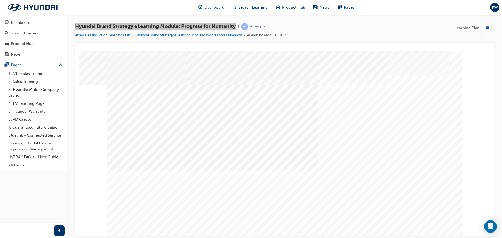
drag, startPoint x: 203, startPoint y: 203, endPoint x: 214, endPoint y: 201, distance: 11.3
drag, startPoint x: 270, startPoint y: 200, endPoint x: 409, endPoint y: 201, distance: 139.5
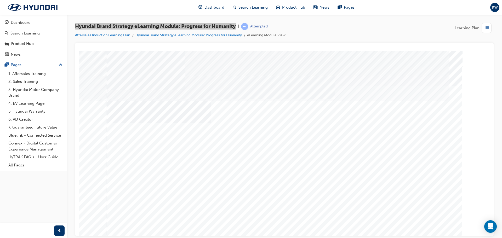
drag, startPoint x: 421, startPoint y: 214, endPoint x: 423, endPoint y: 216, distance: 3.2
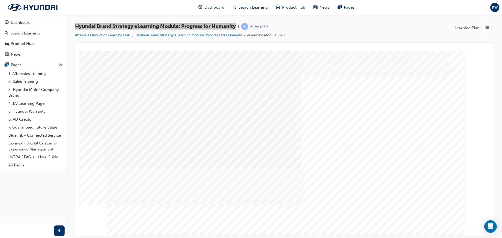
drag, startPoint x: 287, startPoint y: 168, endPoint x: 293, endPoint y: 184, distance: 17.0
drag, startPoint x: 290, startPoint y: 198, endPoint x: 284, endPoint y: 215, distance: 17.9
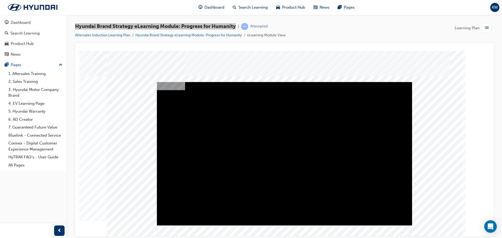
drag, startPoint x: 245, startPoint y: 150, endPoint x: 264, endPoint y: 150, distance: 19.1
click at [246, 82] on div "Play" at bounding box center [284, 82] width 255 height 0
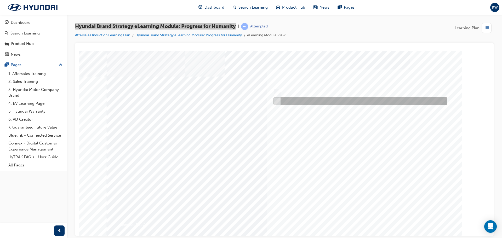
click at [246, 100] on input "False" at bounding box center [277, 101] width 6 height 6
radio input "true"
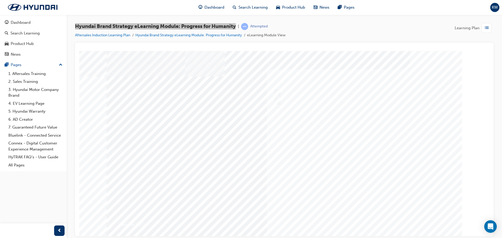
click at [246, 220] on div at bounding box center [285, 145] width 356 height 188
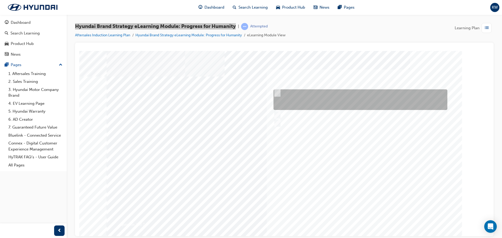
click at [246, 94] on input "The meaning of progress underpins our actions of doing the right thing for huma…" at bounding box center [277, 93] width 6 height 6
radio input "true"
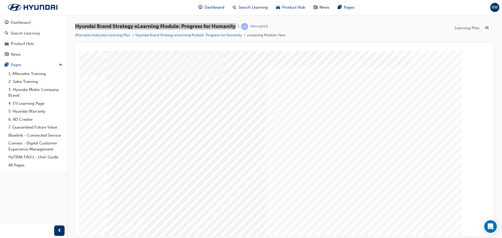
click at [246, 218] on div at bounding box center [285, 145] width 356 height 188
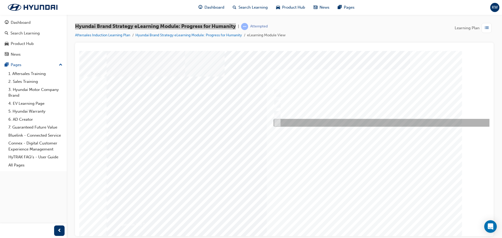
click at [246, 122] on input "All of the above." at bounding box center [277, 123] width 6 height 6
radio input "true"
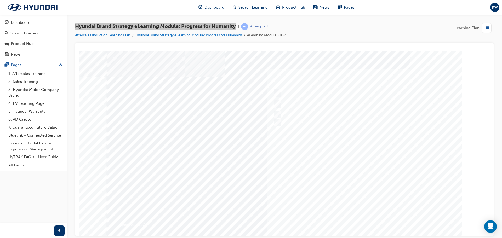
click at [246, 220] on div at bounding box center [285, 145] width 356 height 188
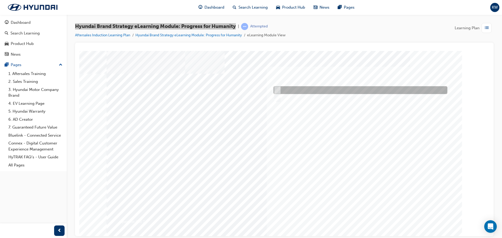
click at [246, 91] on input "True" at bounding box center [277, 90] width 6 height 6
radio input "true"
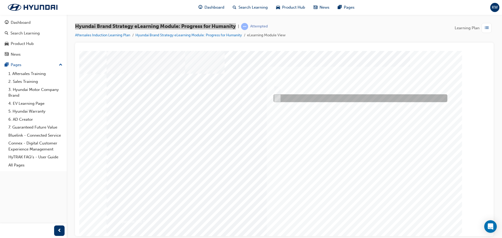
click at [246, 97] on input "False" at bounding box center [277, 99] width 6 height 6
radio input "true"
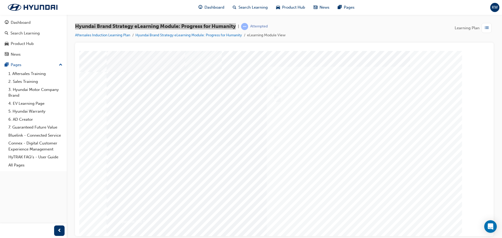
click at [246, 214] on div at bounding box center [285, 142] width 356 height 188
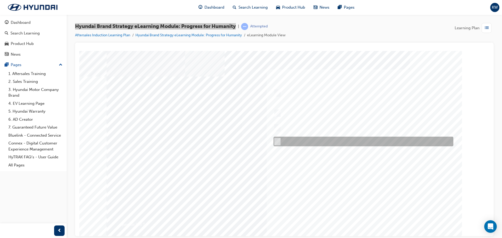
click at [246, 141] on input "All of the above." at bounding box center [277, 142] width 6 height 6
radio input "true"
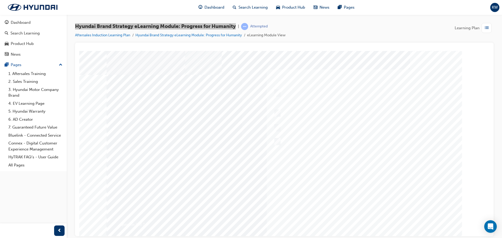
click at [246, 218] on div at bounding box center [285, 145] width 356 height 188
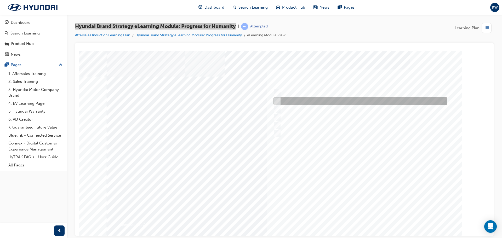
click at [246, 101] on div at bounding box center [359, 101] width 174 height 8
radio input "true"
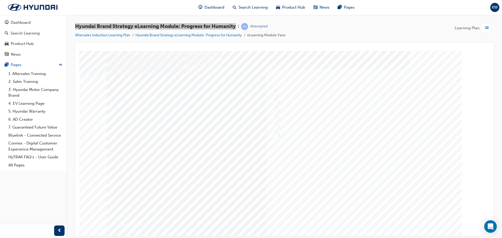
click at [246, 218] on div at bounding box center [285, 145] width 356 height 188
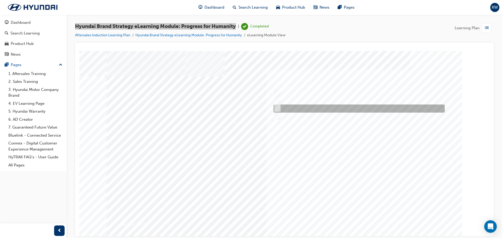
click at [246, 110] on input "Clean Mobility, Connected Mobility, Freedom in Mobility." at bounding box center [277, 108] width 6 height 6
radio input "true"
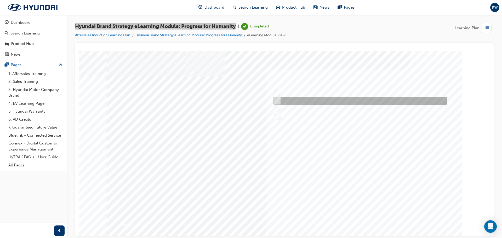
click at [246, 100] on input "Owner, User, Community." at bounding box center [277, 101] width 6 height 6
radio input "true"
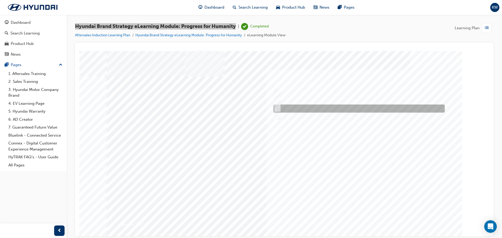
click at [246, 107] on input "Clean Mobility, Connected Mobility, Freedom in Mobility." at bounding box center [277, 108] width 6 height 6
radio input "true"
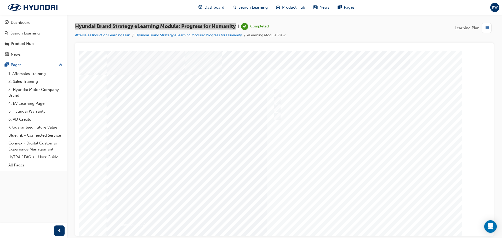
click at [246, 218] on div at bounding box center [285, 142] width 356 height 188
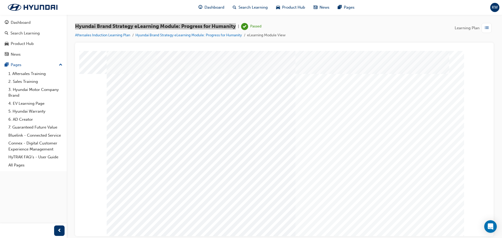
scroll to position [3, 0]
drag, startPoint x: 141, startPoint y: 209, endPoint x: 151, endPoint y: 155, distance: 54.7
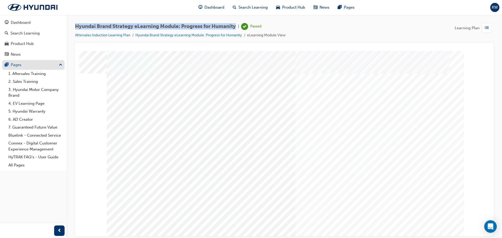
click at [18, 64] on div "Pages" at bounding box center [16, 65] width 11 height 6
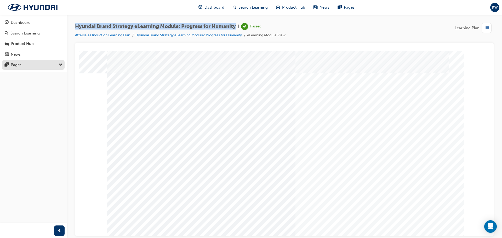
click at [19, 63] on div "Pages" at bounding box center [16, 65] width 11 height 6
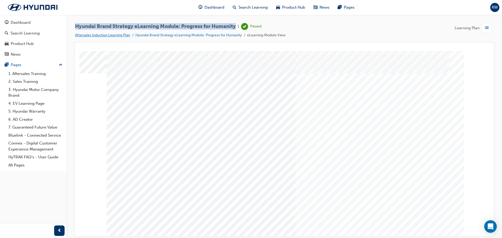
click at [117, 35] on link "Aftersales Induction Learning Plan" at bounding box center [102, 35] width 55 height 4
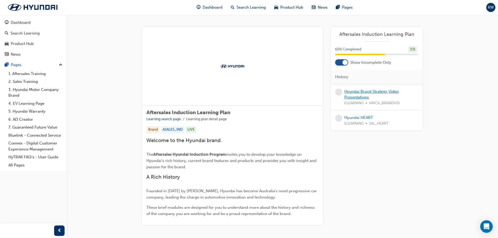
click at [246, 93] on link "Hyundai Brand Strategy Video Presentations" at bounding box center [372, 94] width 54 height 11
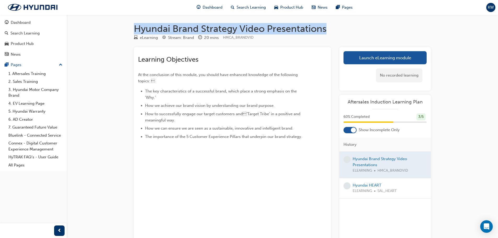
drag, startPoint x: 328, startPoint y: 30, endPoint x: 182, endPoint y: 28, distance: 145.5
click at [132, 26] on div "Hyundai Brand Strategy Video Presentations eLearning Stream: Brand 20 mins HMCA…" at bounding box center [283, 141] width 314 height 236
copy h1 "Hyundai Brand Strategy Video Presentations"
click at [246, 62] on link "Launch eLearning module" at bounding box center [385, 57] width 83 height 13
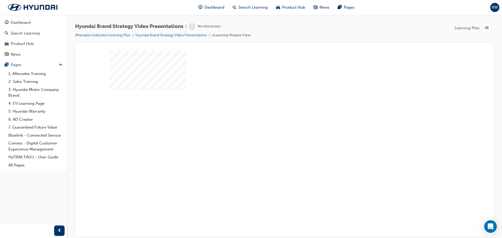
click at [246, 128] on div "play" at bounding box center [270, 128] width 0 height 0
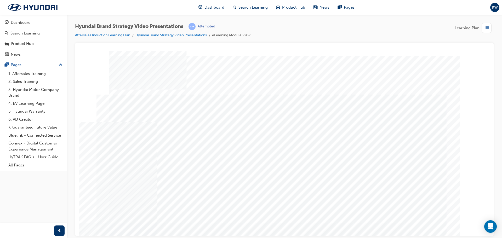
drag, startPoint x: 445, startPoint y: 99, endPoint x: 367, endPoint y: 91, distance: 78.8
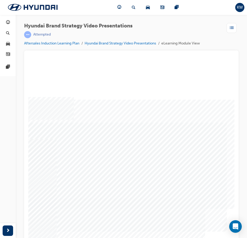
drag, startPoint x: 216, startPoint y: 197, endPoint x: 172, endPoint y: 211, distance: 45.6
click at [172, 61] on div at bounding box center [131, 61] width 202 height 0
